Goal: Task Accomplishment & Management: Use online tool/utility

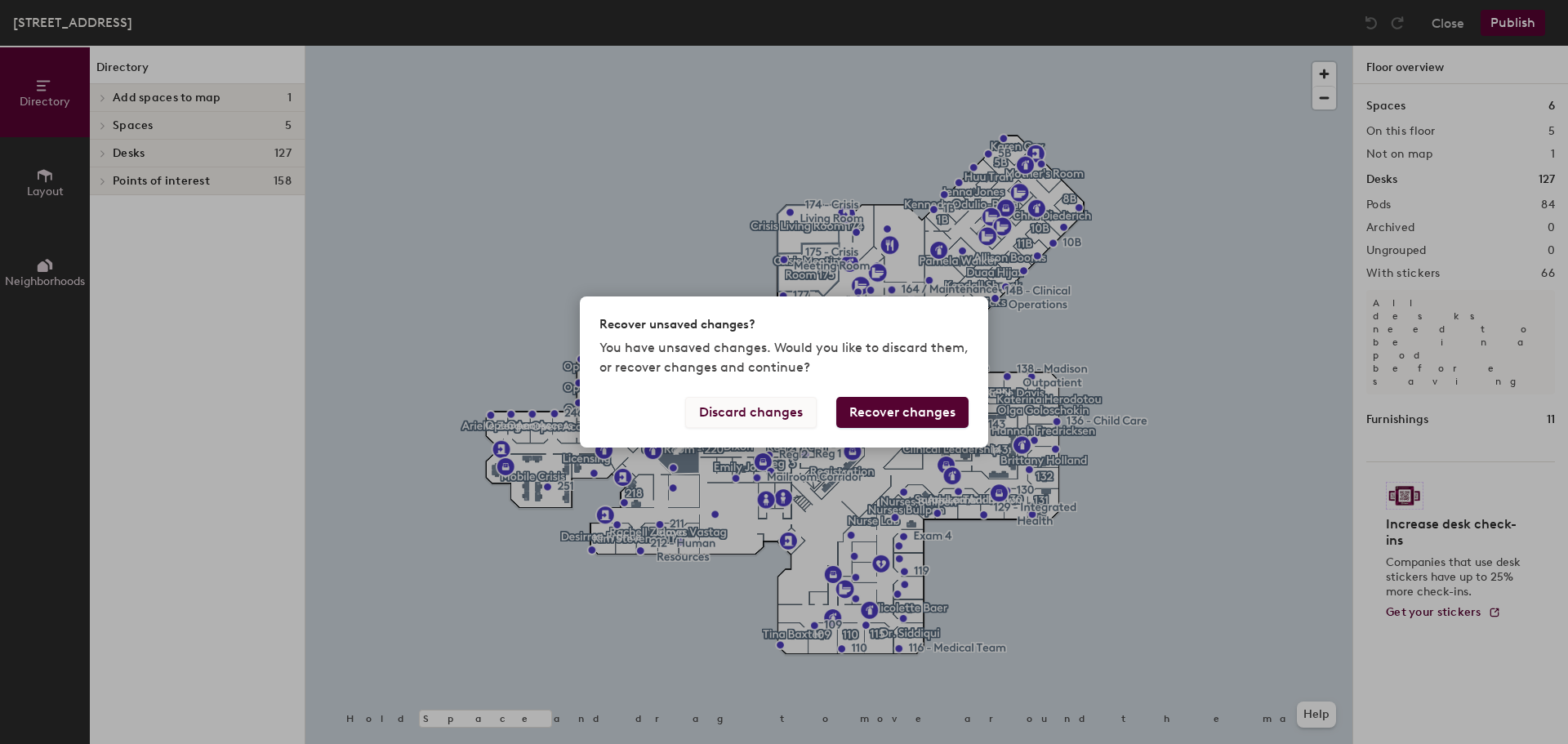
click at [789, 413] on button "Discard changes" at bounding box center [751, 412] width 131 height 31
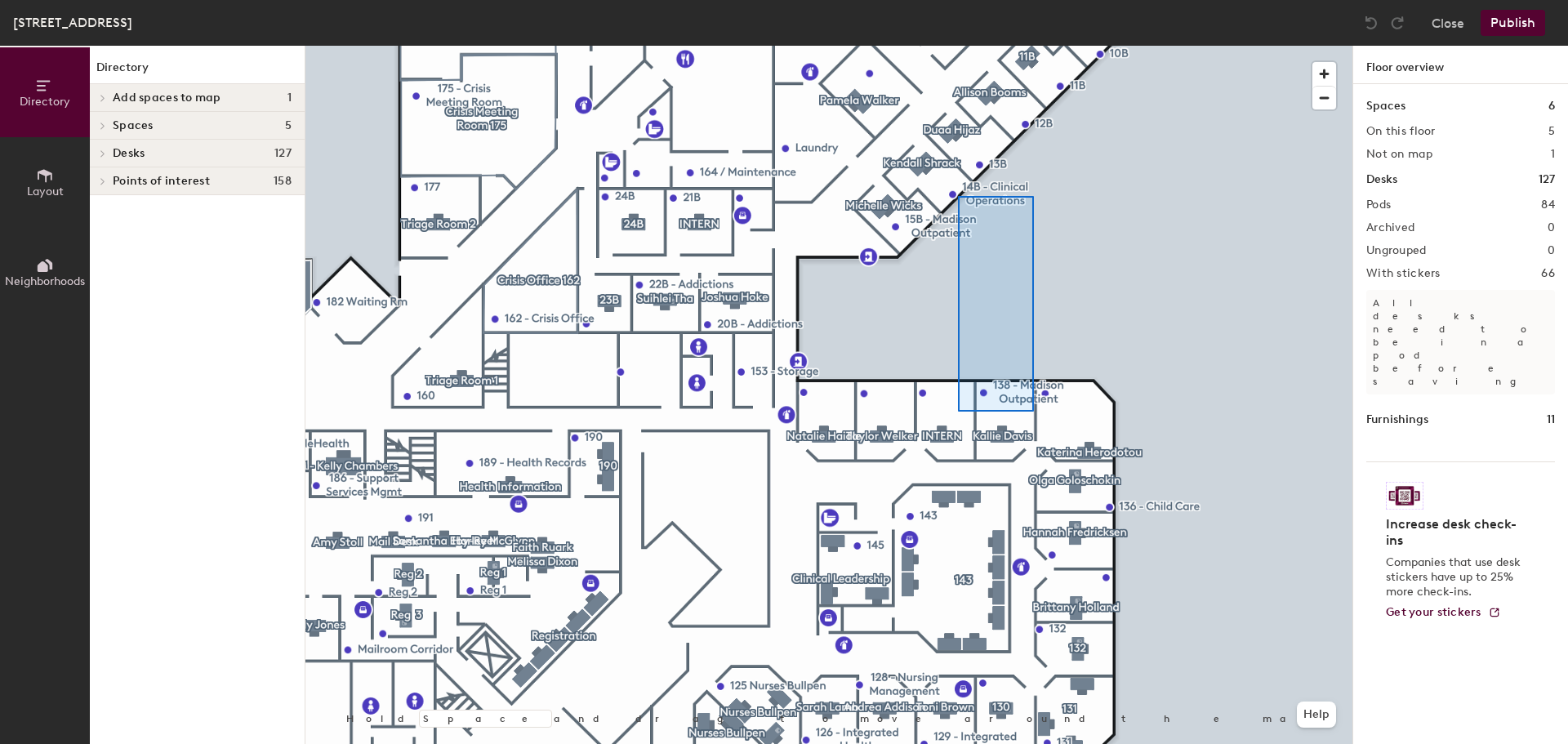
click at [958, 45] on div at bounding box center [829, 45] width 1047 height 0
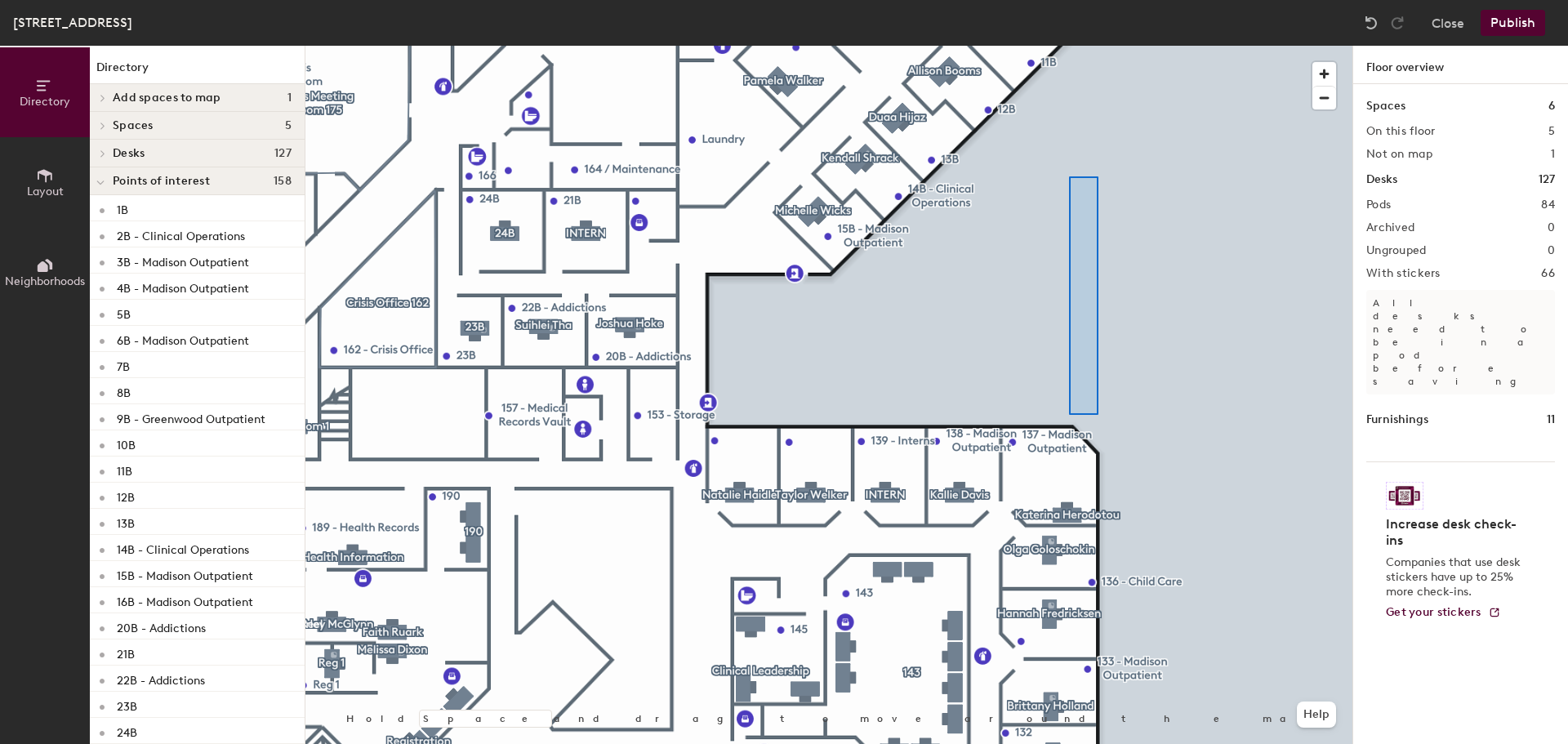
click at [1069, 45] on div at bounding box center [829, 45] width 1047 height 0
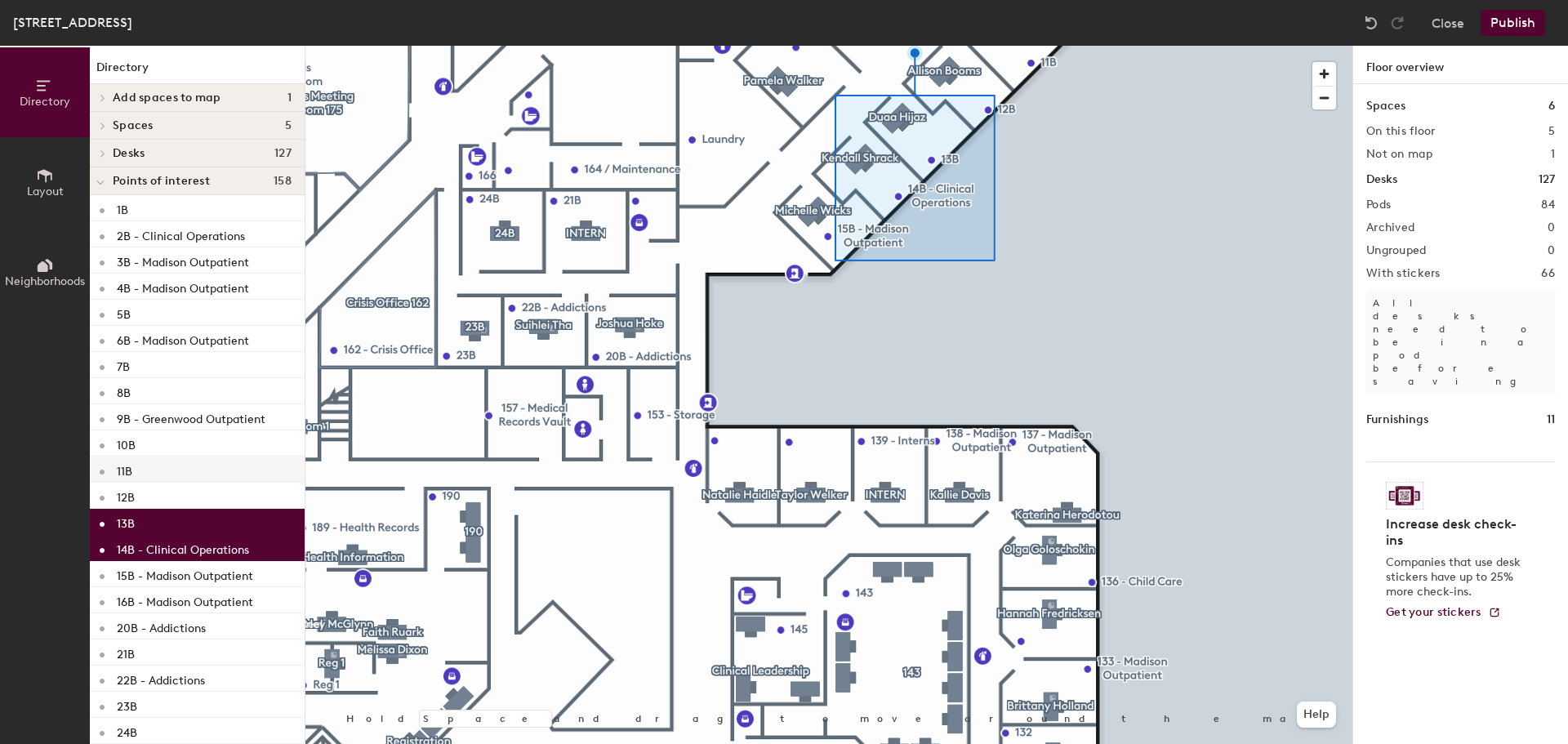
click at [173, 472] on div "11B" at bounding box center [197, 470] width 215 height 26
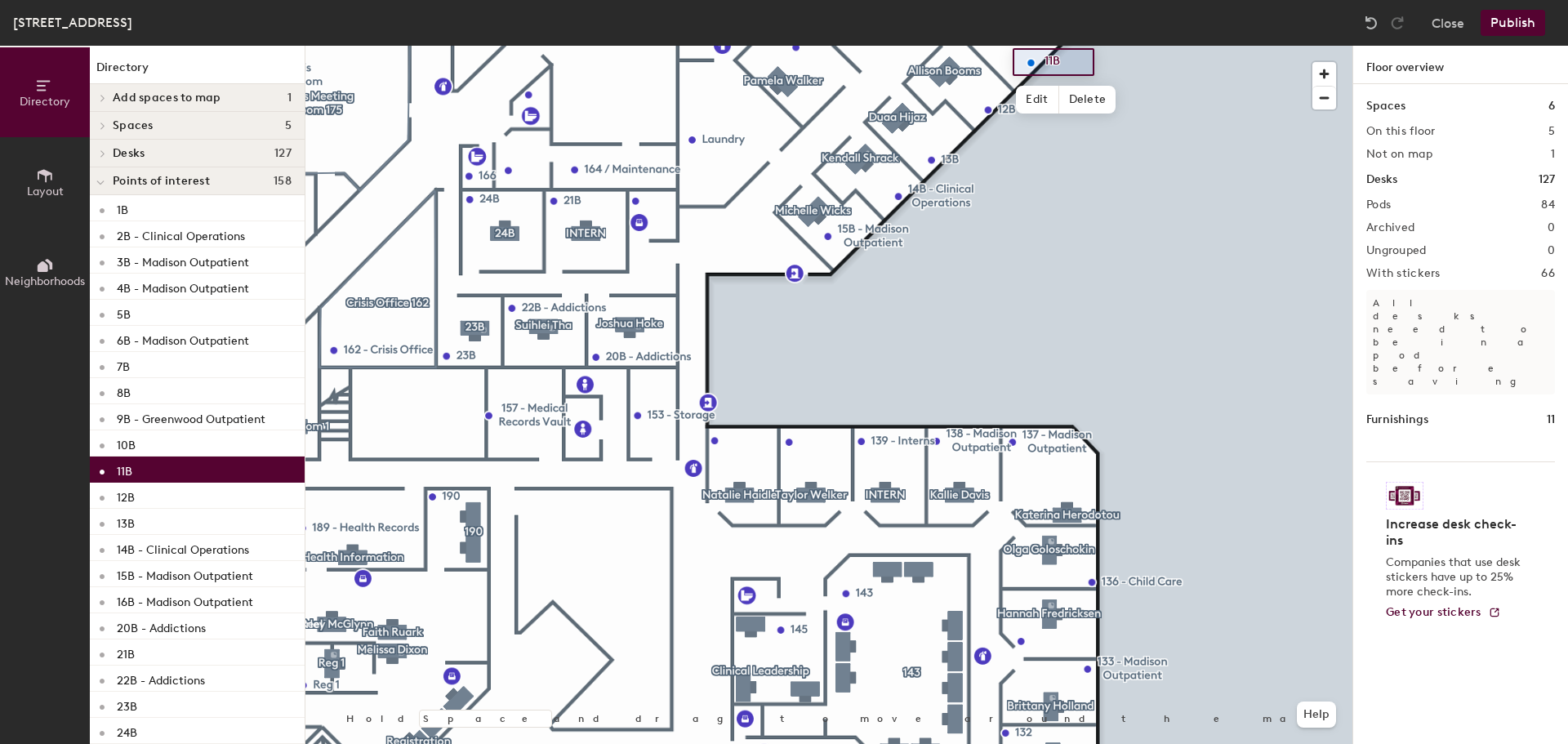
click at [173, 472] on div "11B" at bounding box center [197, 470] width 215 height 26
drag, startPoint x: 173, startPoint y: 472, endPoint x: 143, endPoint y: 467, distance: 30.4
click at [143, 467] on div "11B" at bounding box center [197, 470] width 215 height 26
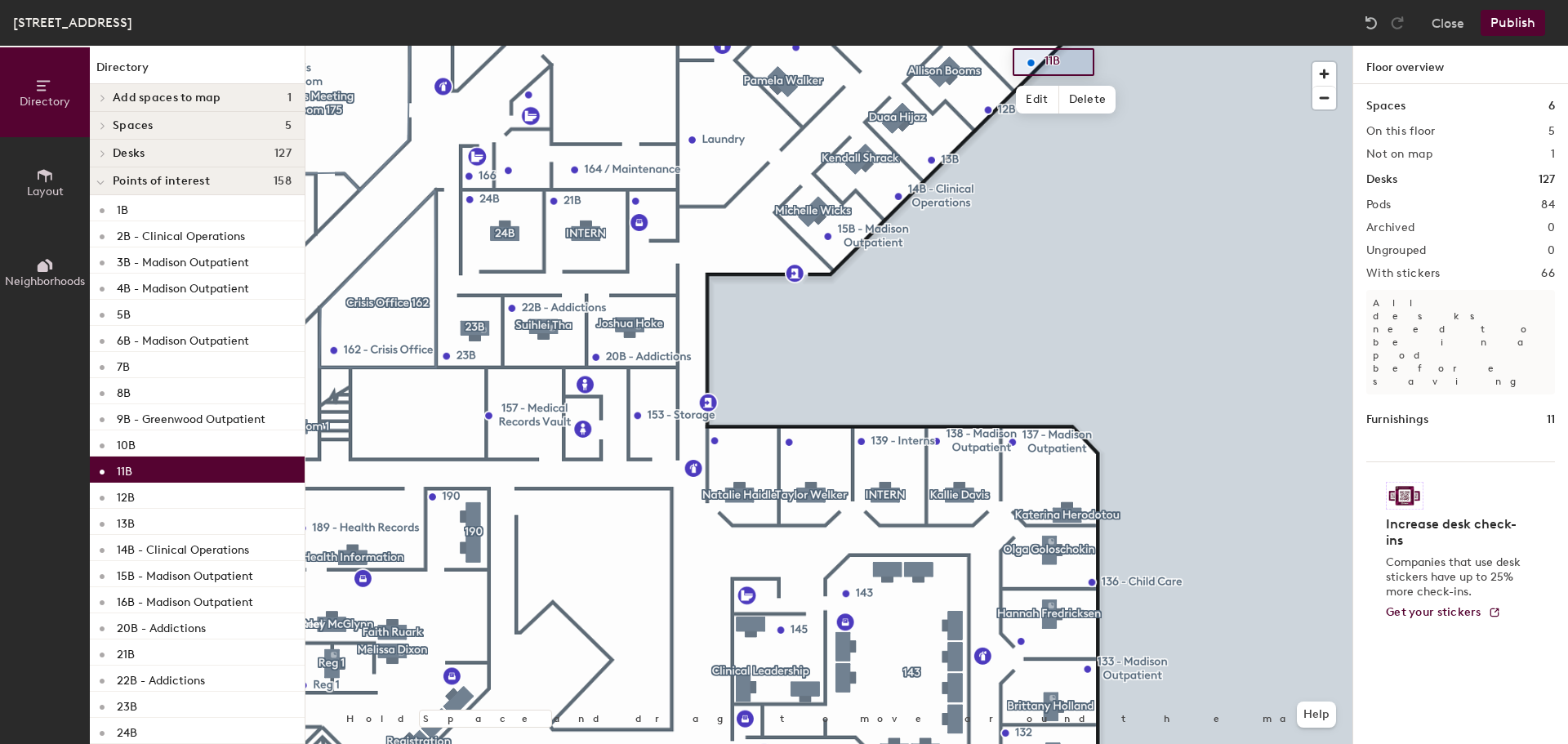
click at [124, 471] on p "11B" at bounding box center [124, 470] width 15 height 19
click at [1040, 101] on span "Edit" at bounding box center [1036, 99] width 42 height 27
click at [1065, 94] on span "Done" at bounding box center [1058, 99] width 48 height 27
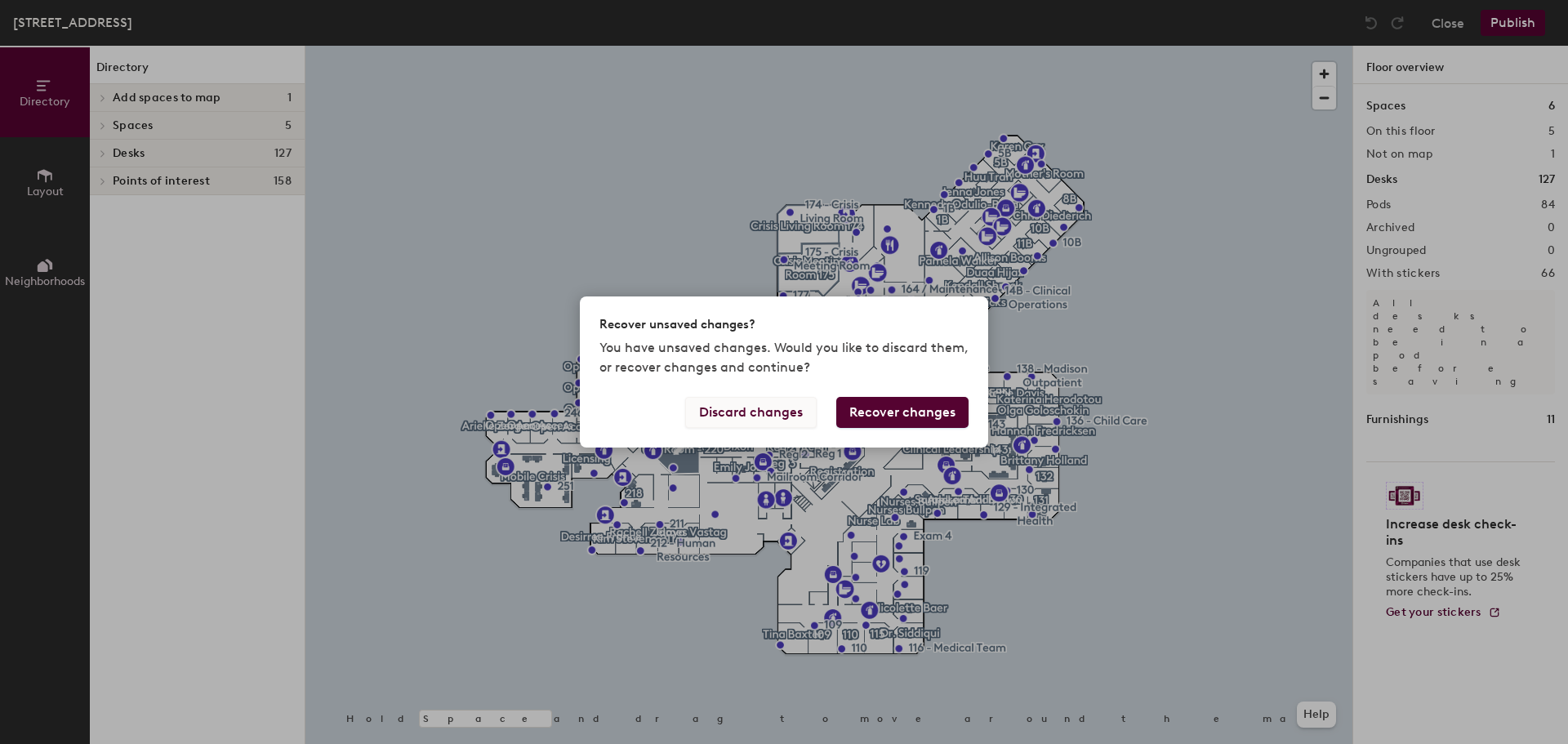
click at [728, 418] on button "Discard changes" at bounding box center [751, 412] width 131 height 31
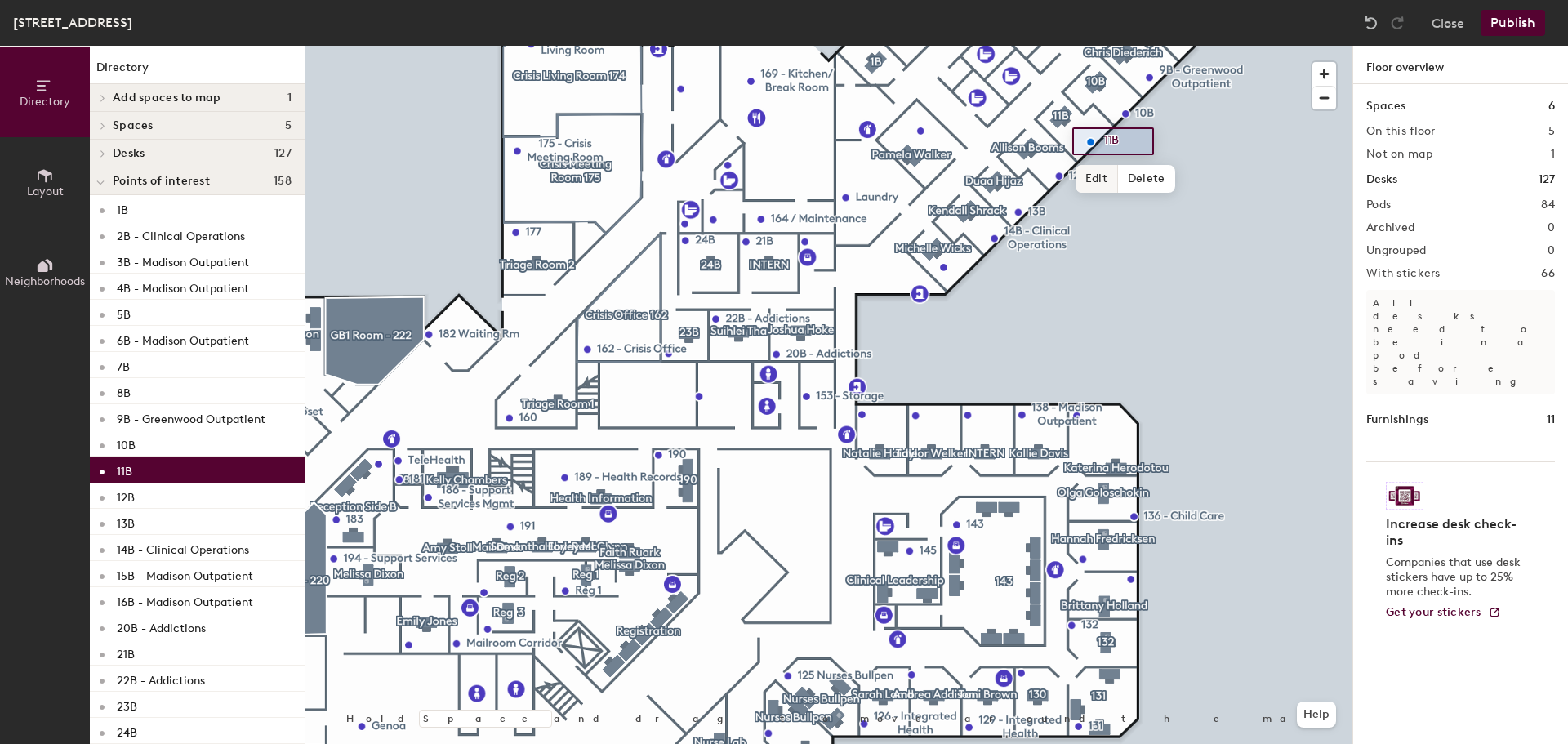
click at [1103, 175] on span "Edit" at bounding box center [1097, 178] width 42 height 27
click at [1136, 184] on span "Done" at bounding box center [1117, 178] width 48 height 27
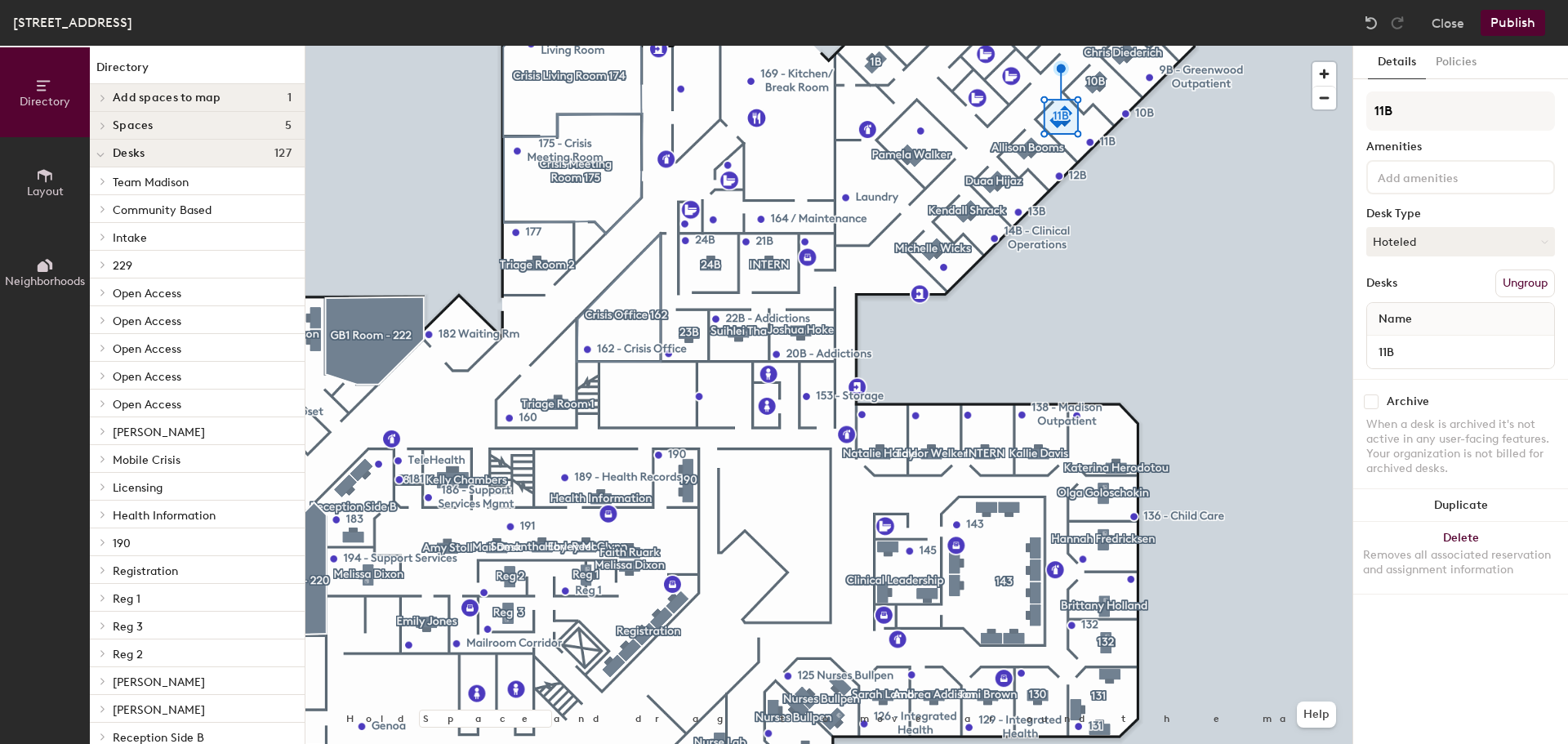
click at [1520, 276] on button "Ungroup" at bounding box center [1525, 283] width 59 height 27
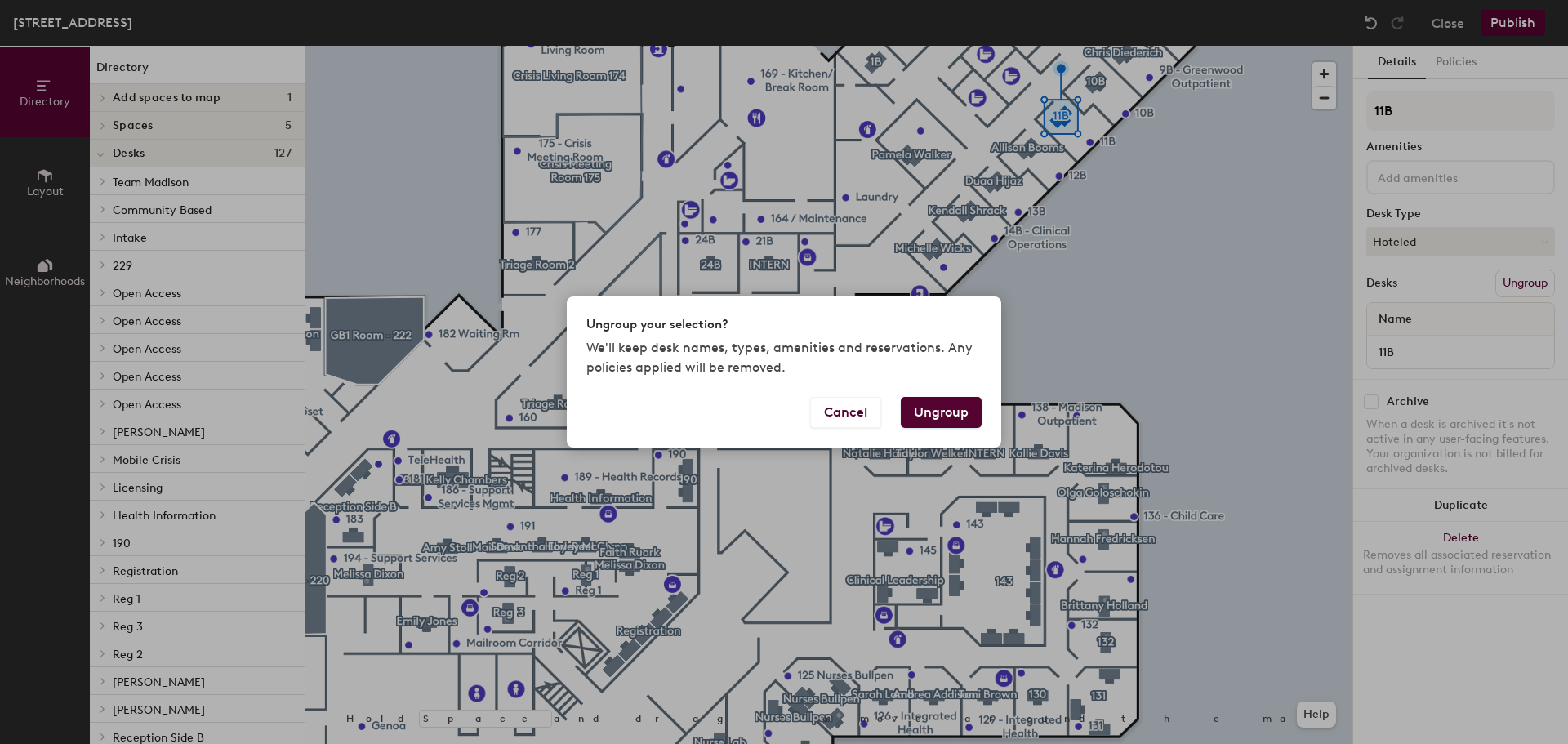
click at [928, 407] on button "Ungroup" at bounding box center [941, 412] width 81 height 31
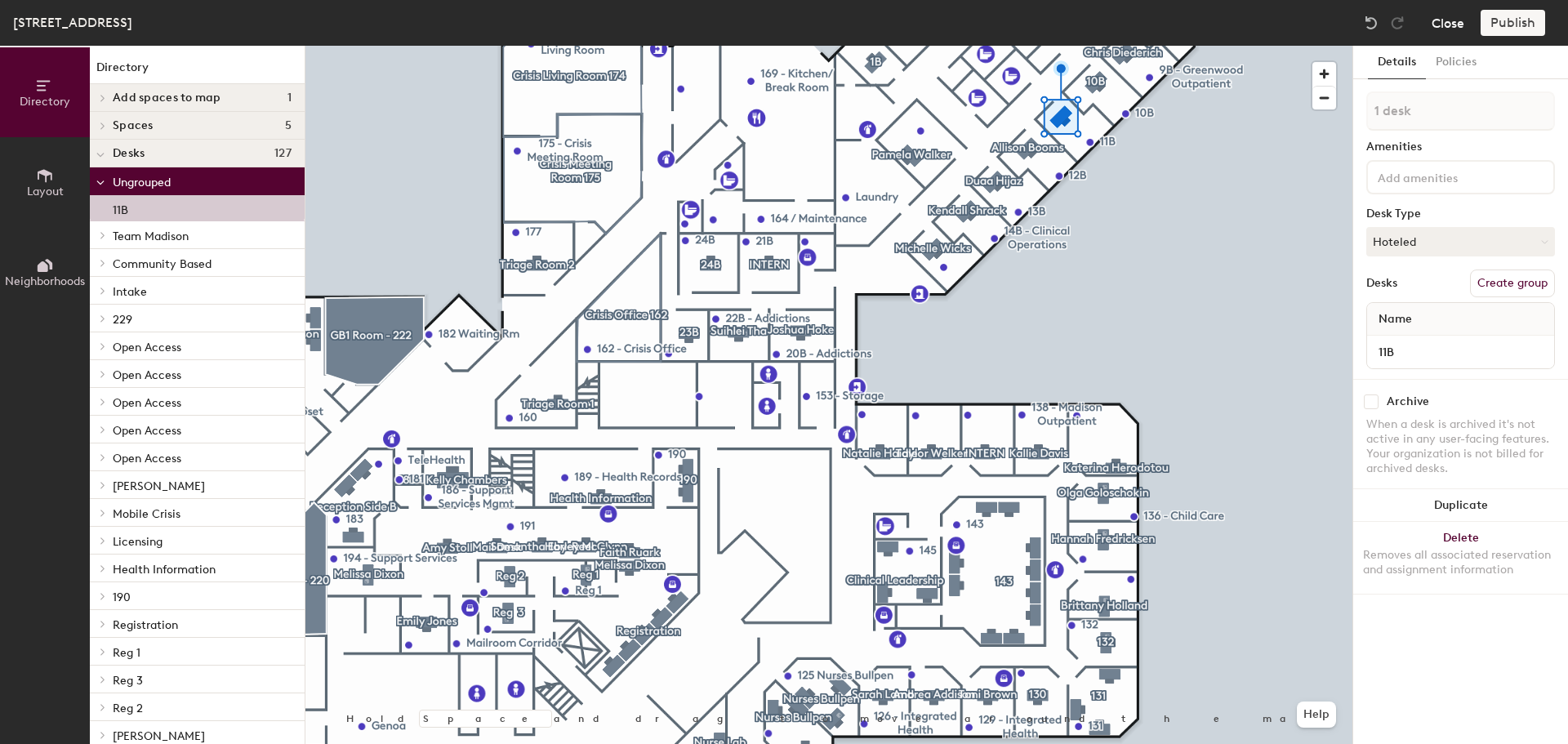
click at [1436, 20] on button "Close" at bounding box center [1447, 23] width 33 height 26
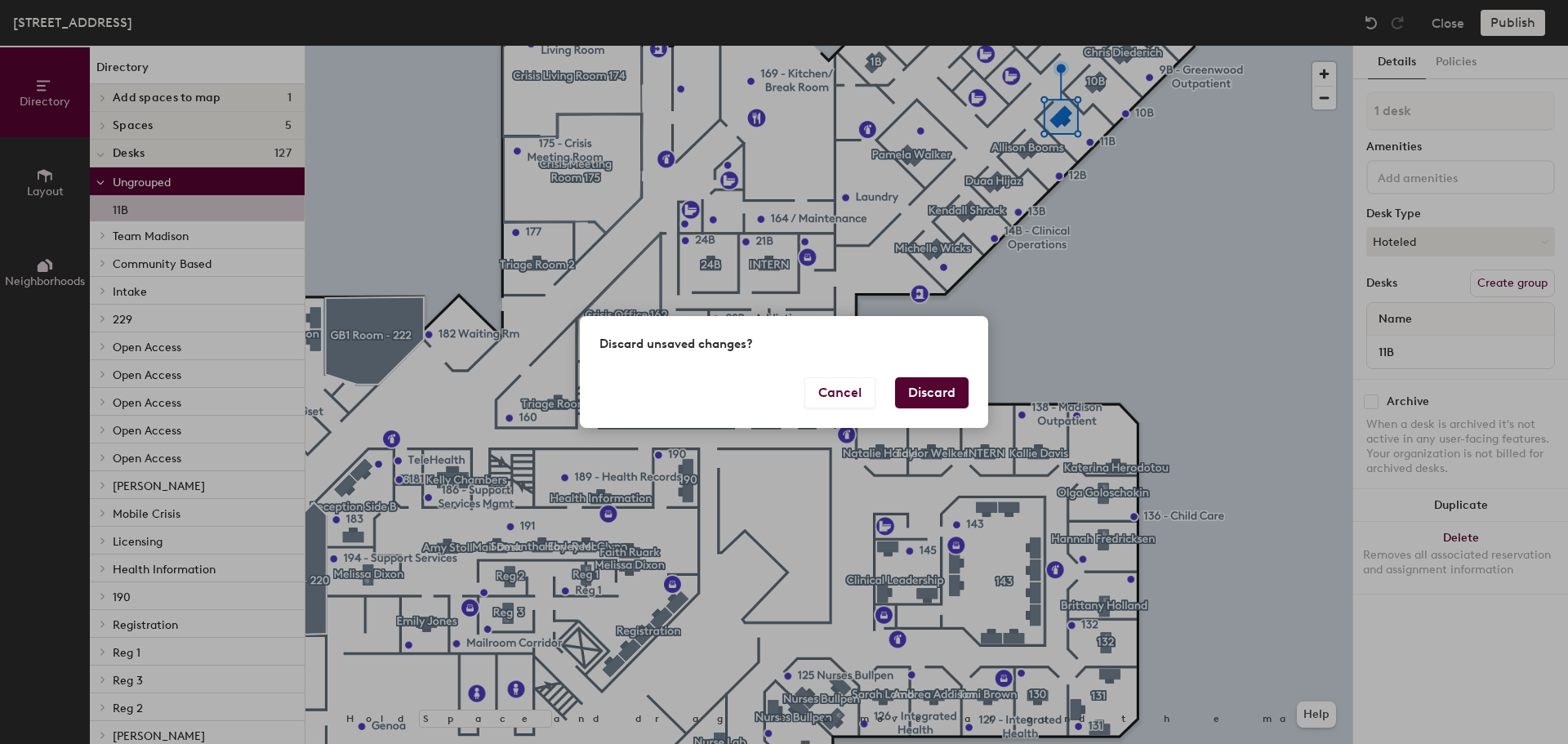
click at [918, 393] on button "Discard" at bounding box center [932, 392] width 74 height 31
